Goal: Use online tool/utility: Use online tool/utility

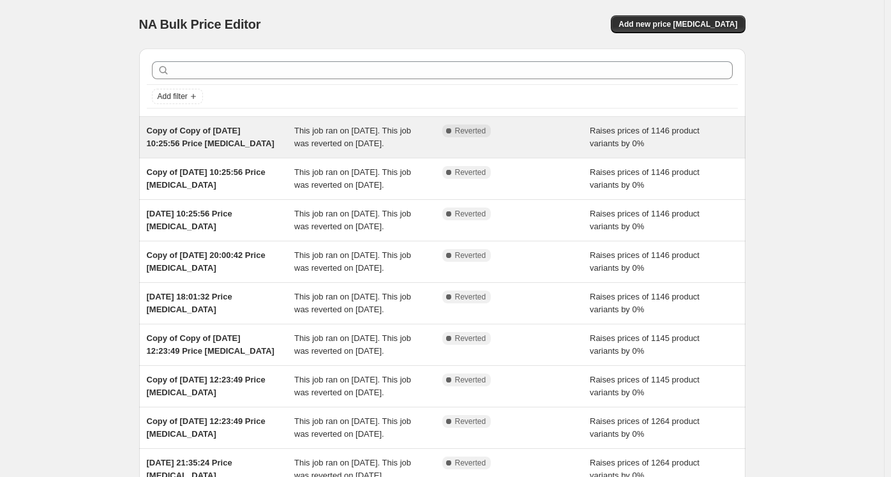
click at [226, 137] on span "Copy of Copy of [DATE] 10:25:56 Price [MEDICAL_DATA]" at bounding box center [211, 137] width 128 height 22
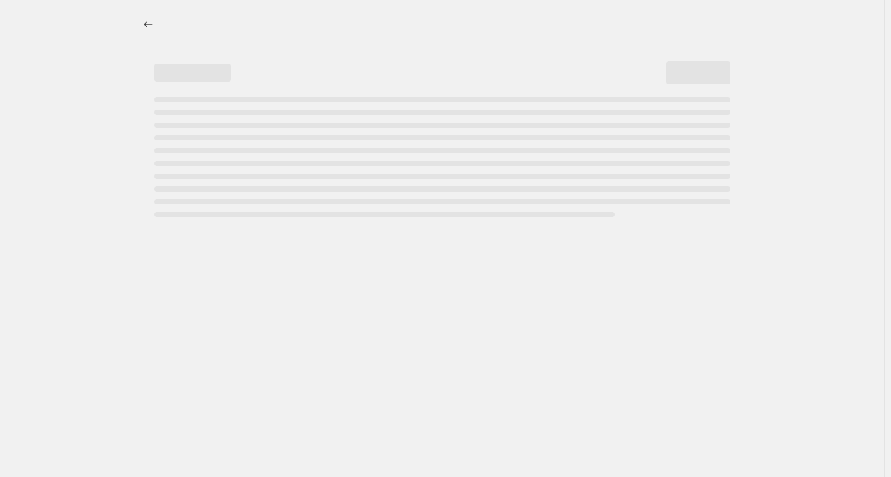
select select "percentage"
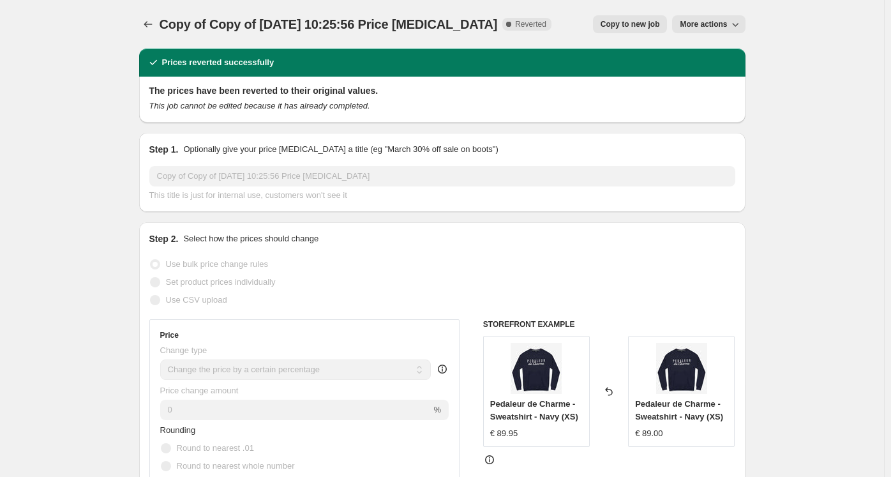
click at [653, 25] on span "Copy to new job" at bounding box center [630, 24] width 59 height 10
select select "percentage"
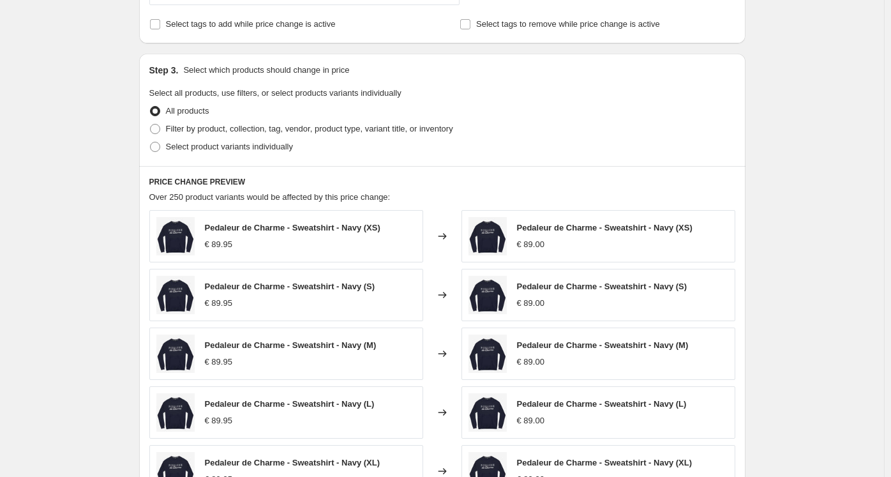
scroll to position [1132, 0]
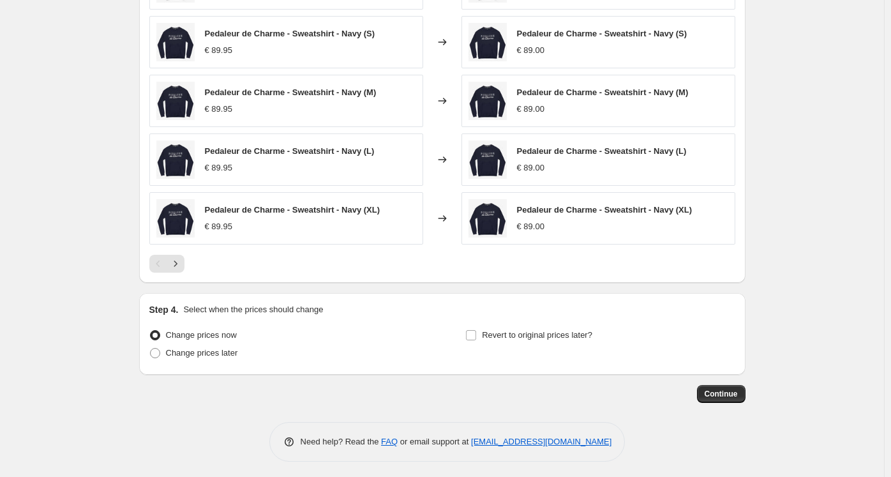
drag, startPoint x: 731, startPoint y: 393, endPoint x: 627, endPoint y: 395, distance: 103.5
click at [627, 395] on div "Continue" at bounding box center [442, 394] width 607 height 18
drag, startPoint x: 718, startPoint y: 396, endPoint x: 547, endPoint y: 404, distance: 172.0
click at [731, 391] on span "Continue" at bounding box center [721, 394] width 33 height 10
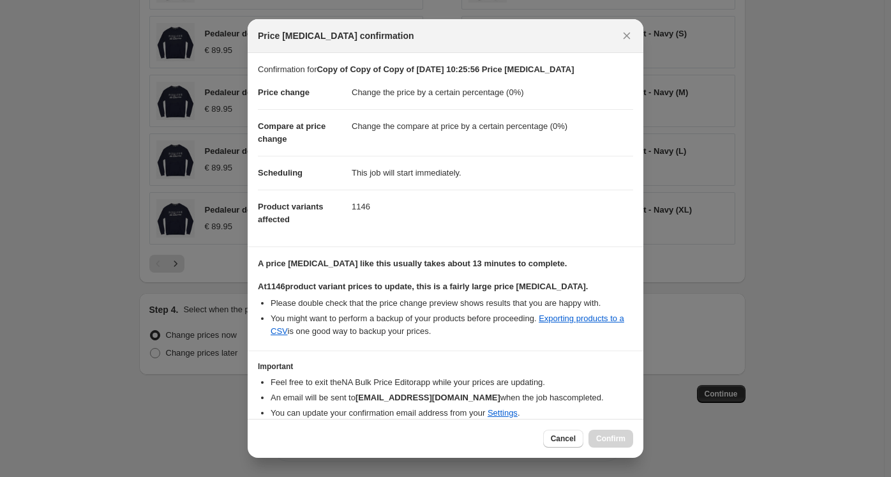
scroll to position [49, 0]
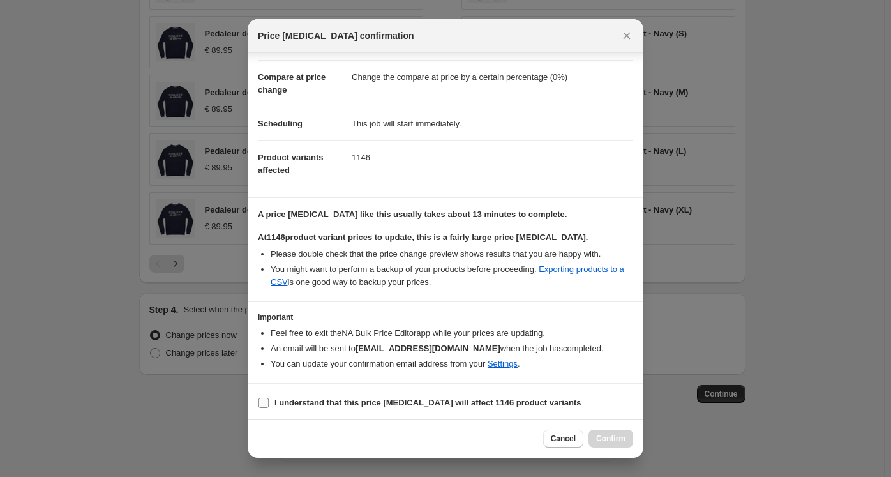
click at [324, 399] on b "I understand that this price [MEDICAL_DATA] will affect 1146 product variants" at bounding box center [428, 403] width 307 height 10
click at [269, 399] on input "I understand that this price [MEDICAL_DATA] will affect 1146 product variants" at bounding box center [264, 403] width 10 height 10
checkbox input "true"
click at [609, 434] on span "Confirm" at bounding box center [610, 439] width 29 height 10
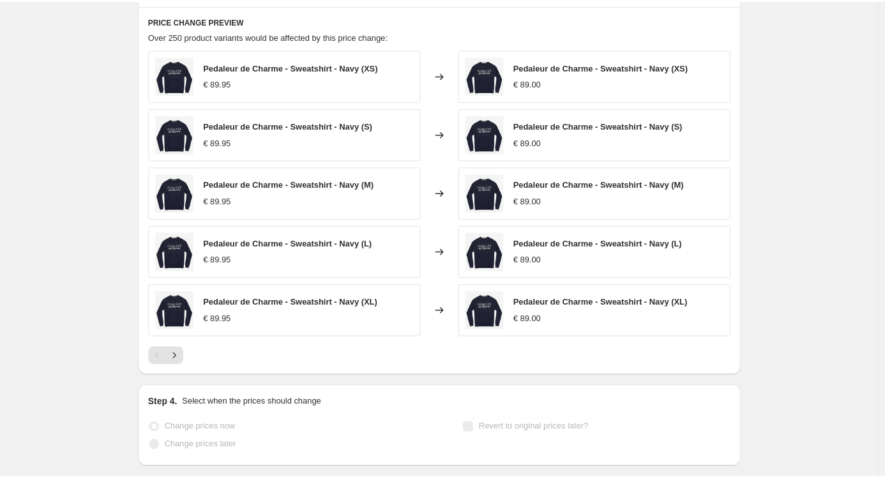
scroll to position [1165, 0]
